Goal: Information Seeking & Learning: Compare options

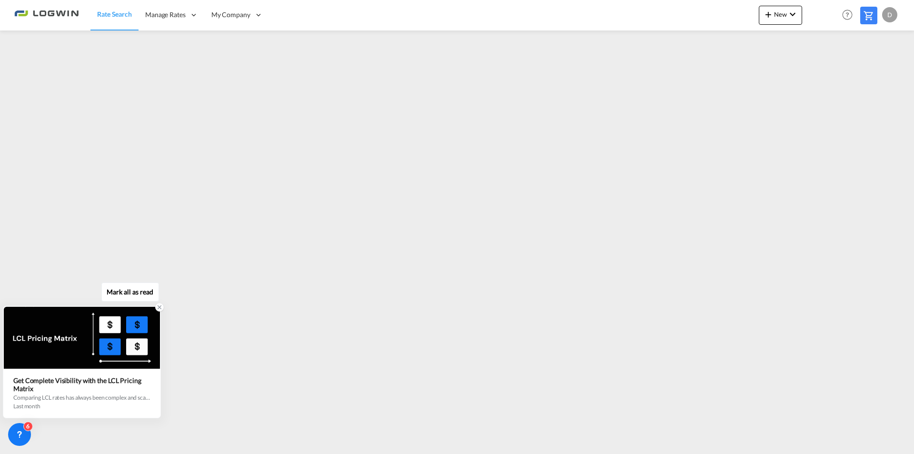
click at [59, 386] on div "Get Complete Visibility with the LCL Pricing Matrix" at bounding box center [81, 384] width 137 height 16
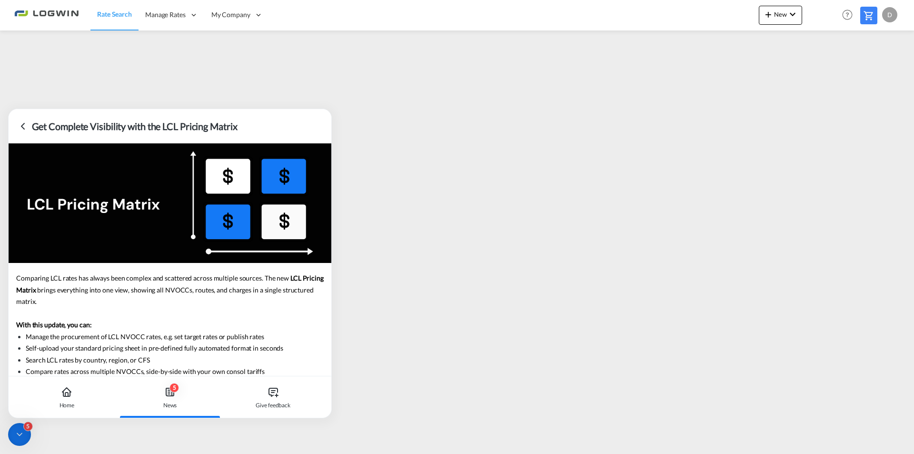
click at [170, 387] on div "5" at bounding box center [175, 388] width 10 height 10
click at [174, 392] on div "5" at bounding box center [175, 388] width 10 height 10
click at [172, 387] on div "5" at bounding box center [175, 388] width 10 height 10
click at [66, 398] on div "Home" at bounding box center [67, 397] width 97 height 42
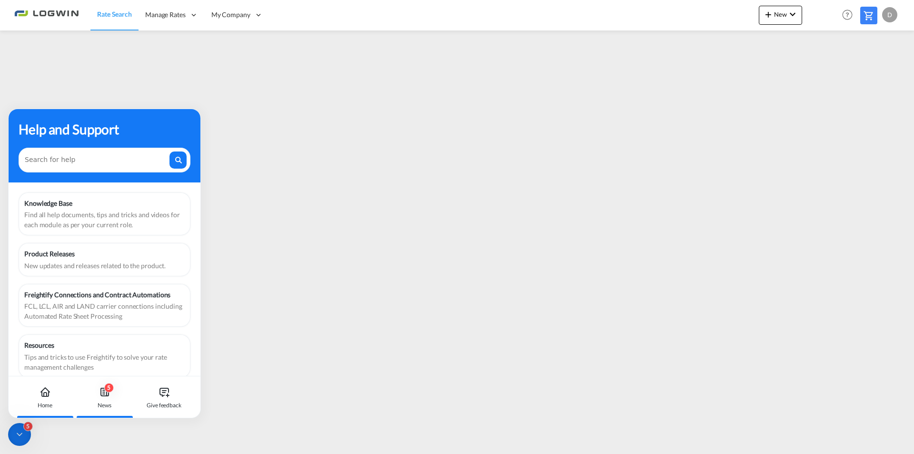
click at [108, 389] on div "5" at bounding box center [109, 388] width 10 height 10
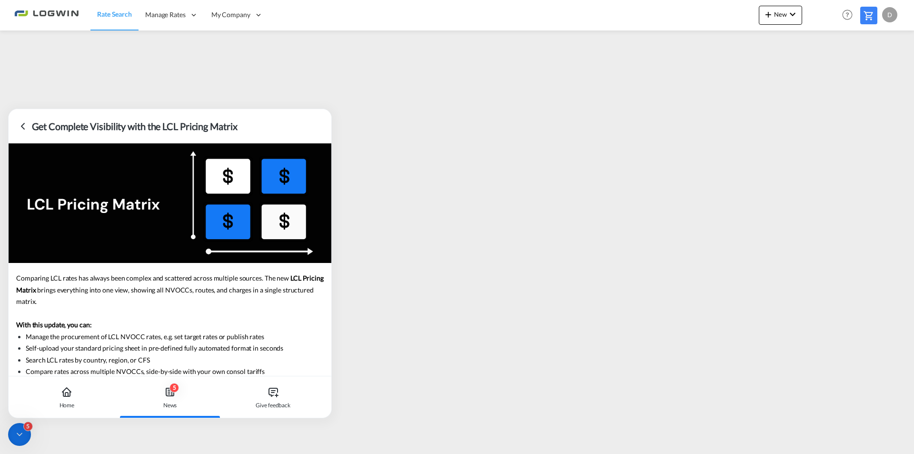
click at [168, 394] on icon at bounding box center [169, 391] width 11 height 11
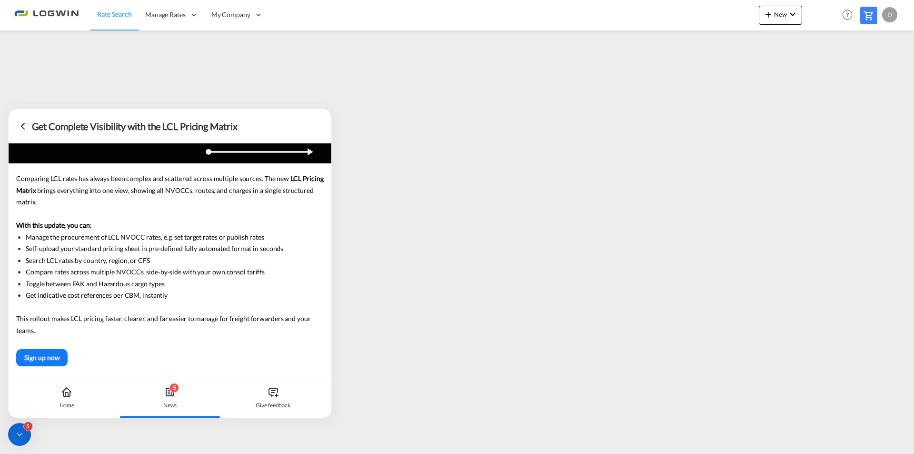
click at [17, 435] on icon at bounding box center [20, 434] width 10 height 10
